Goal: Information Seeking & Learning: Learn about a topic

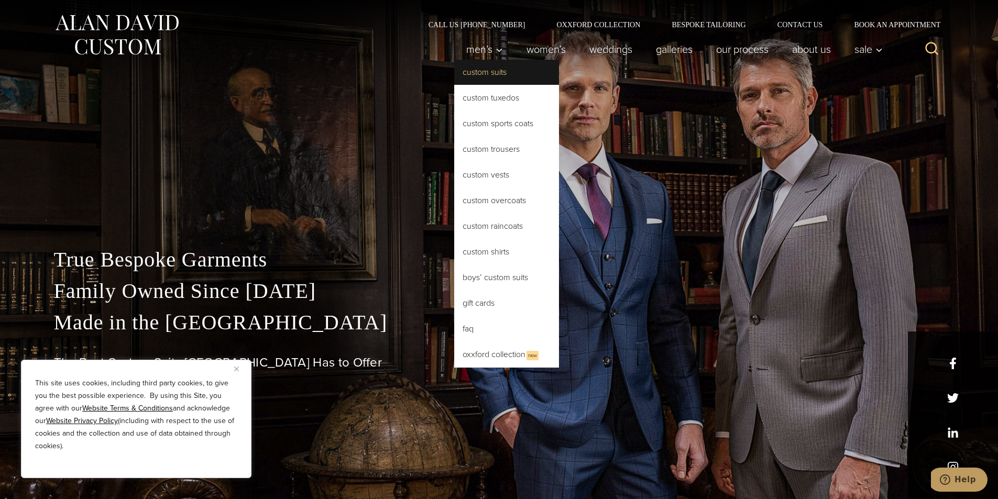
click at [485, 69] on link "Custom Suits" at bounding box center [506, 72] width 105 height 25
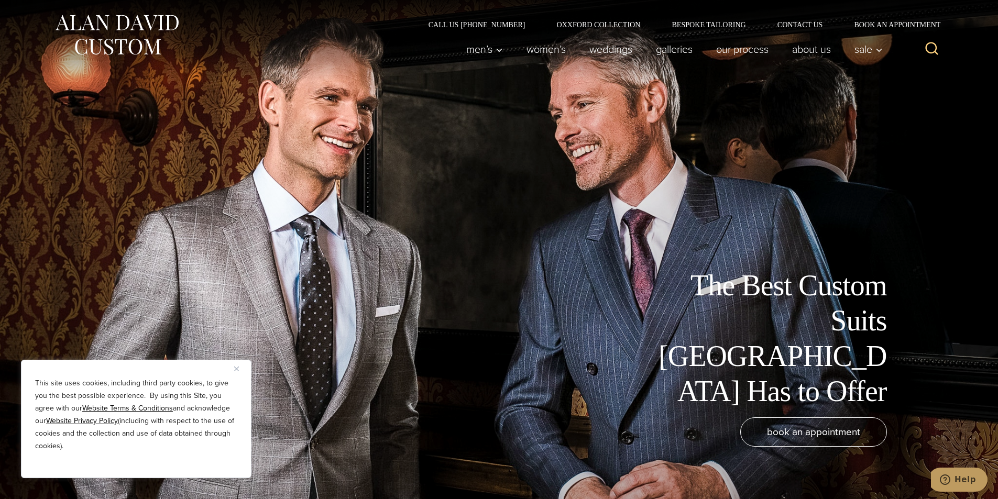
click at [237, 368] on img "Close" at bounding box center [236, 369] width 5 height 5
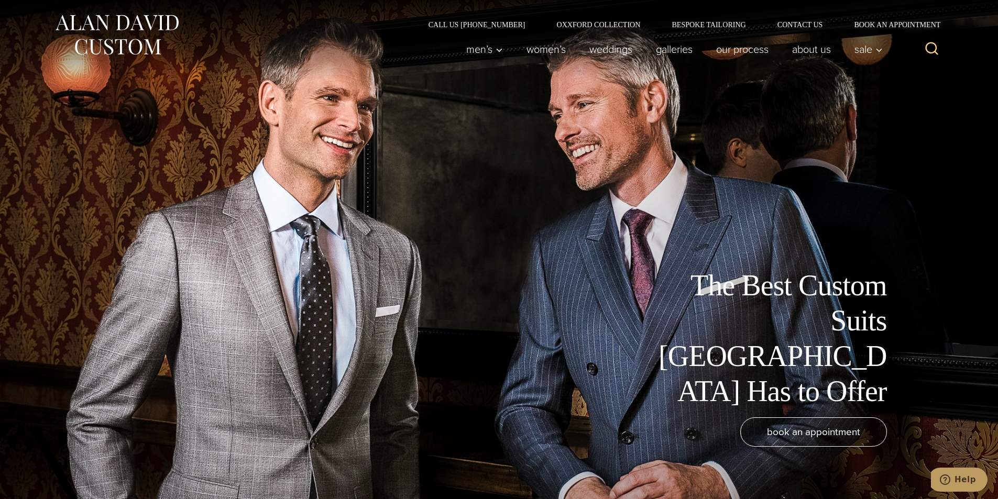
scroll to position [262, 0]
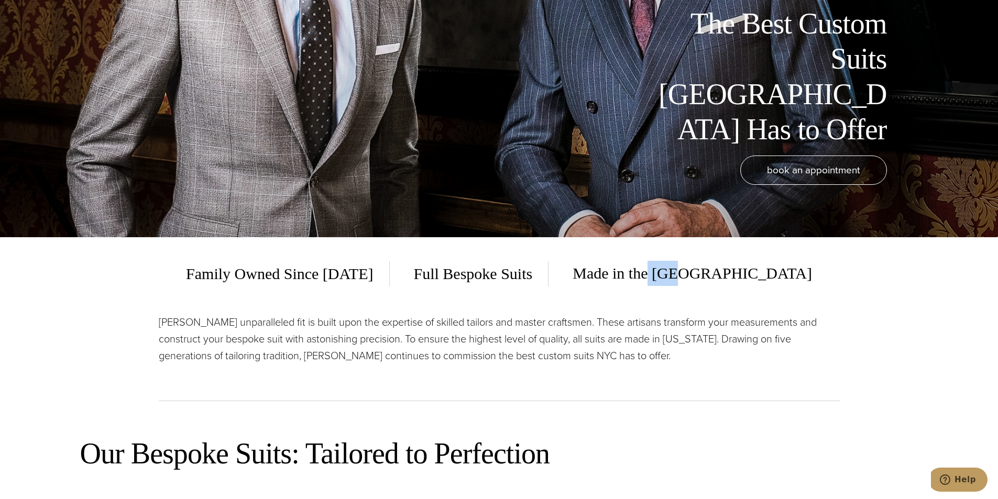
drag, startPoint x: 700, startPoint y: 269, endPoint x: 776, endPoint y: 270, distance: 75.9
click at [776, 270] on div "Family Owned Since 1913 Full Bespoke Suits Made in the USA" at bounding box center [499, 274] width 681 height 26
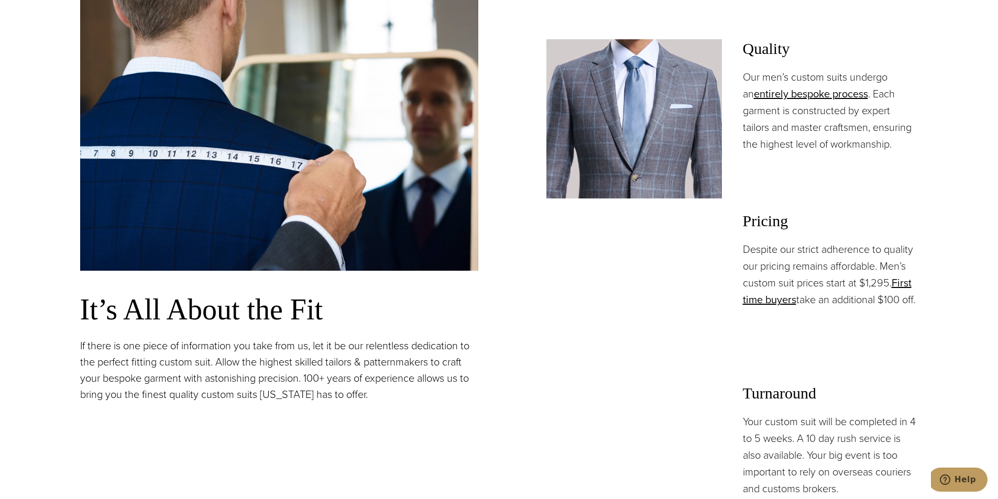
scroll to position [838, 0]
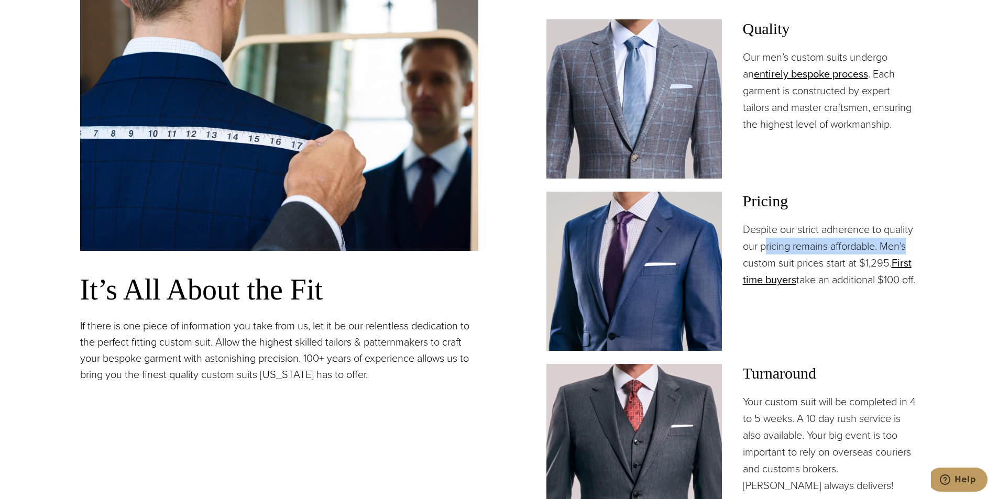
drag, startPoint x: 767, startPoint y: 249, endPoint x: 920, endPoint y: 249, distance: 152.4
click at [920, 249] on section "Our Bespoke Suits: Tailored to Perfection It’s All About the Fit If there is on…" at bounding box center [499, 241] width 998 height 806
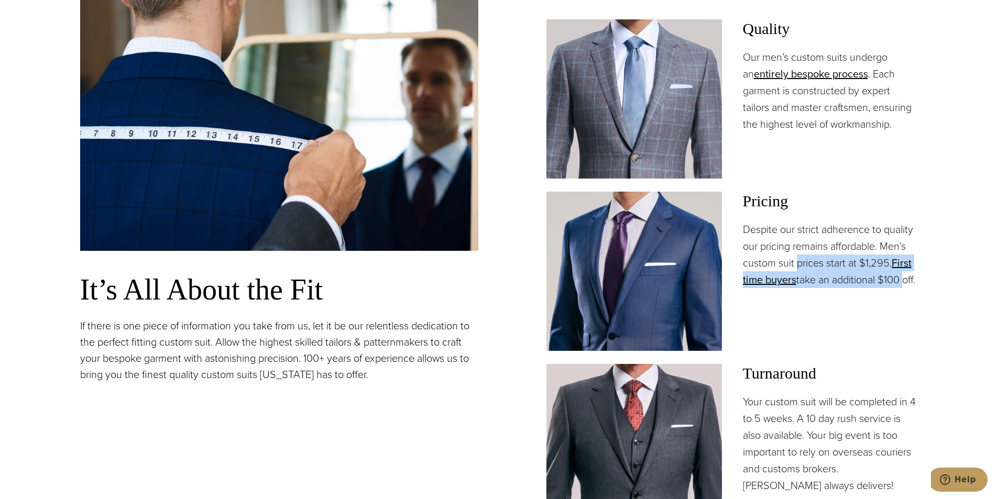
drag, startPoint x: 795, startPoint y: 265, endPoint x: 904, endPoint y: 275, distance: 109.4
click at [904, 275] on p "Despite our strict adherence to quality our pricing remains affordable. Men’s c…" at bounding box center [830, 254] width 175 height 67
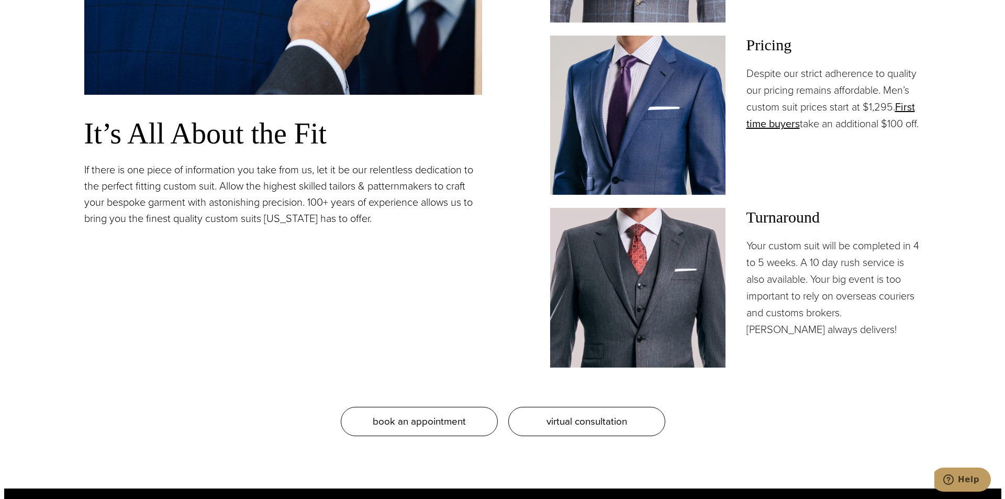
scroll to position [995, 0]
